Goal: Transaction & Acquisition: Purchase product/service

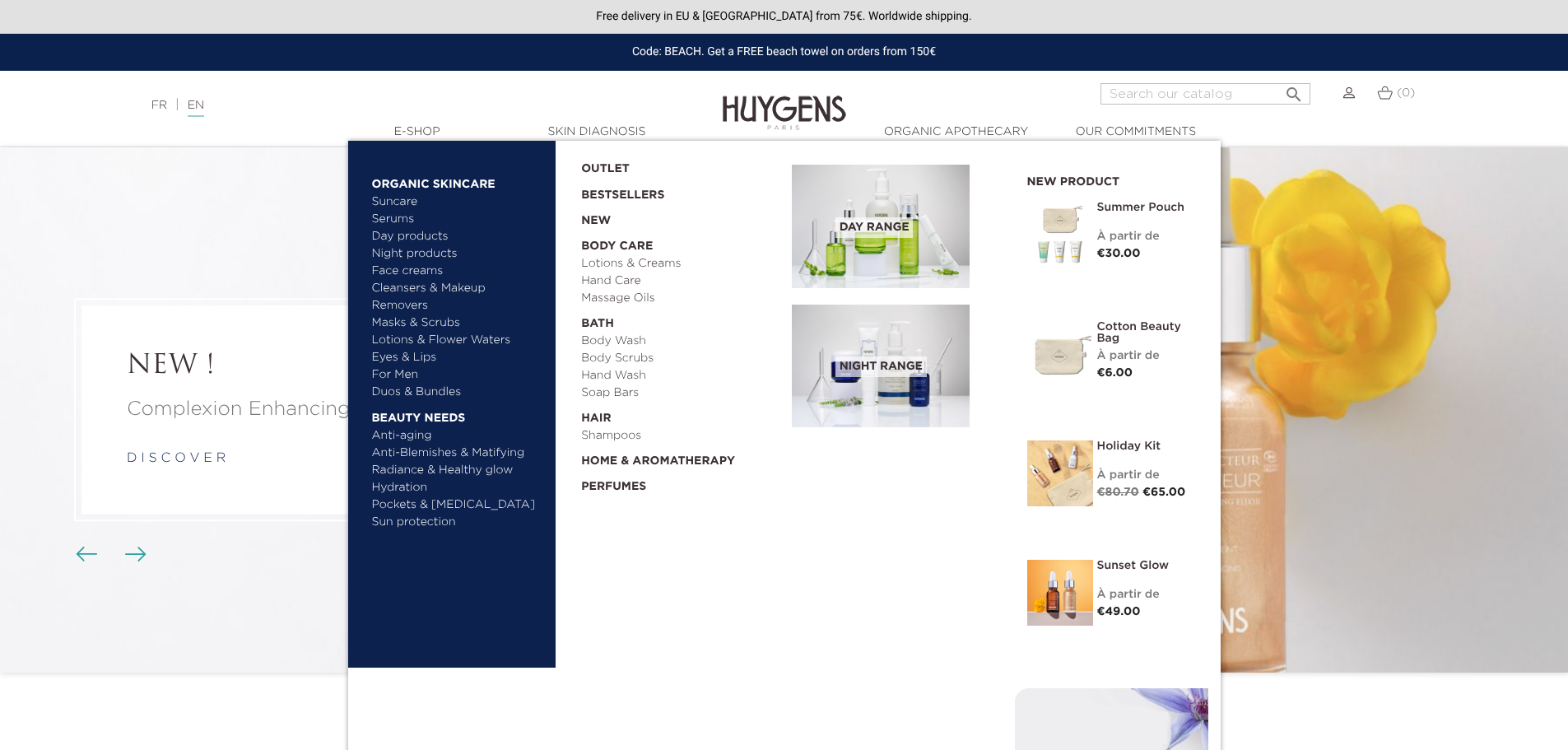
click at [432, 389] on link "Duos & Bundles" at bounding box center [458, 392] width 172 height 17
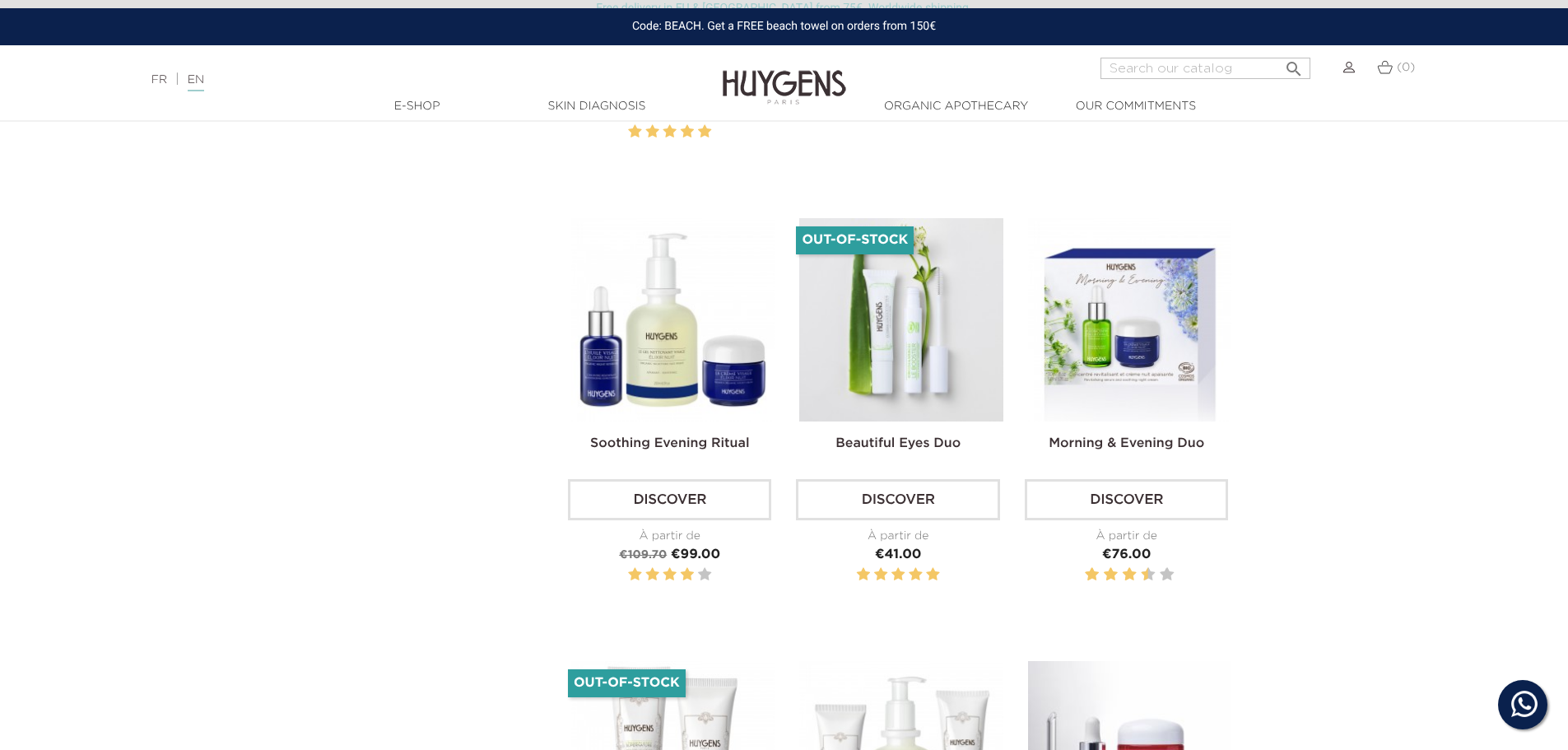
scroll to position [1812, 0]
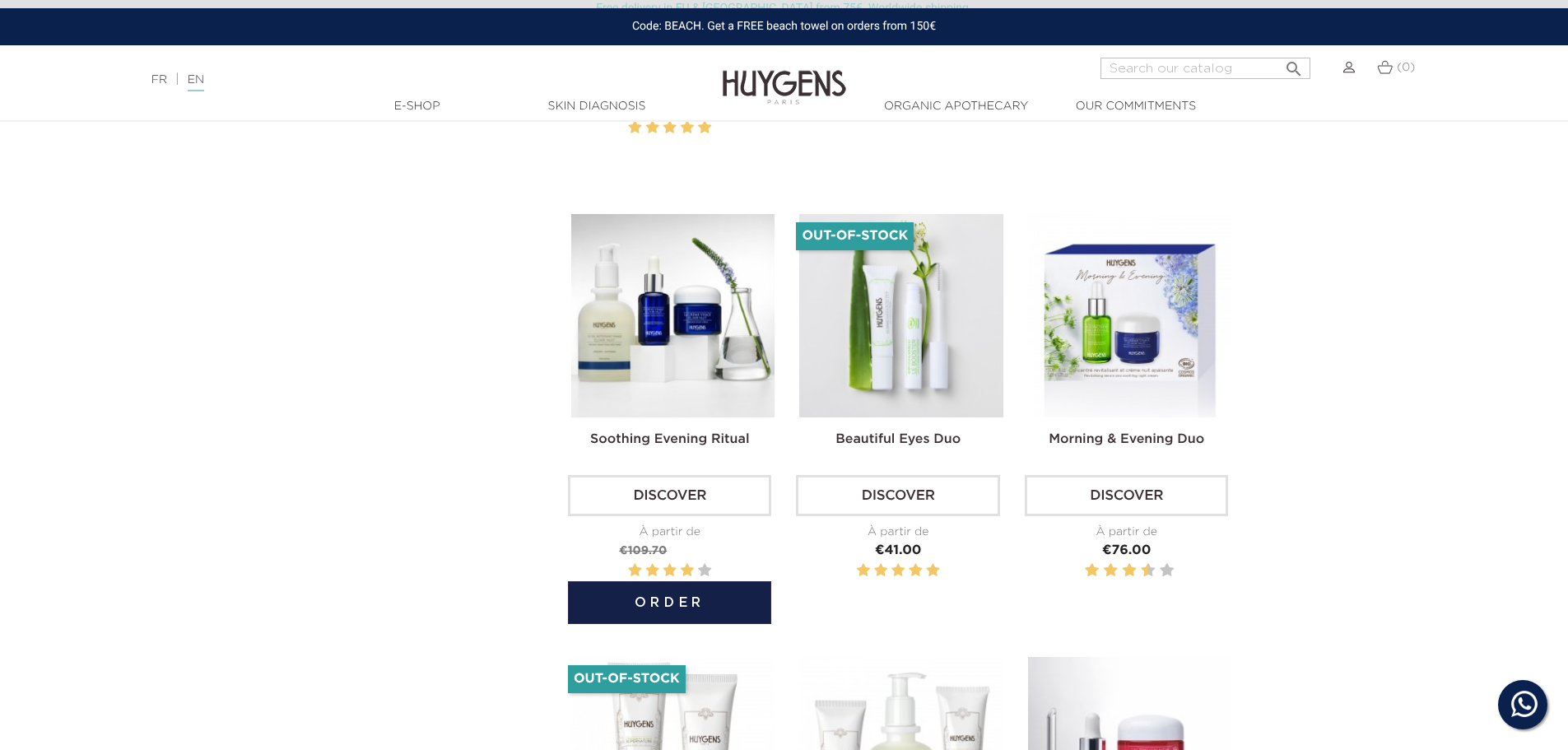
click at [667, 311] on img at bounding box center [672, 315] width 203 height 203
